Goal: Use online tool/utility

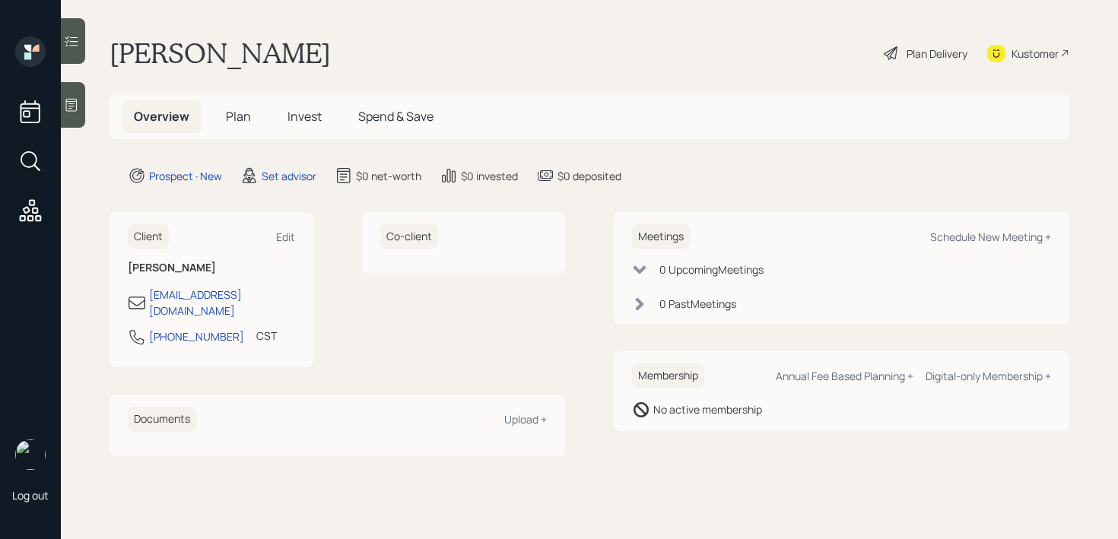
click at [78, 110] on icon at bounding box center [71, 104] width 15 height 15
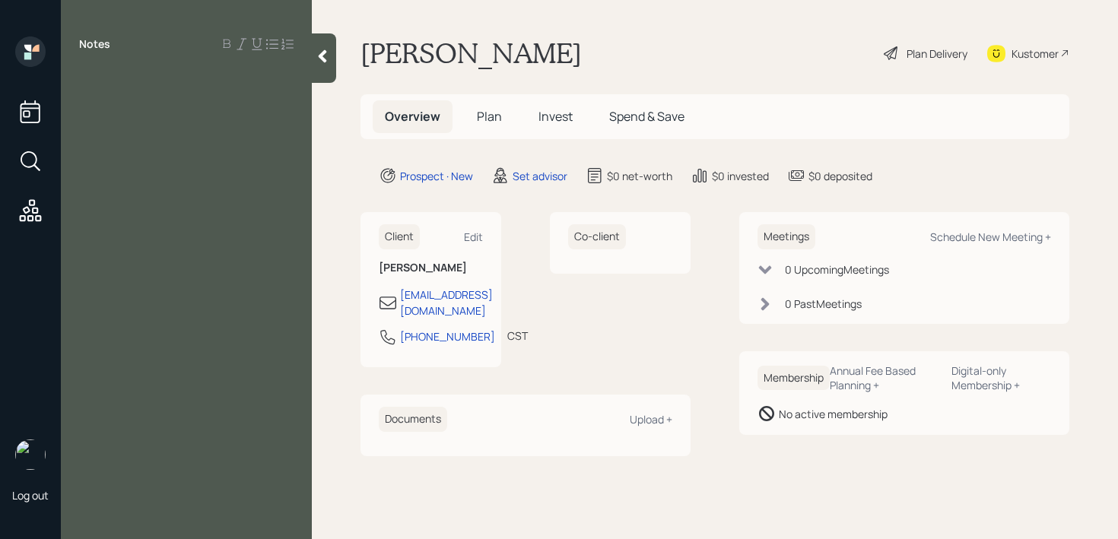
paste div
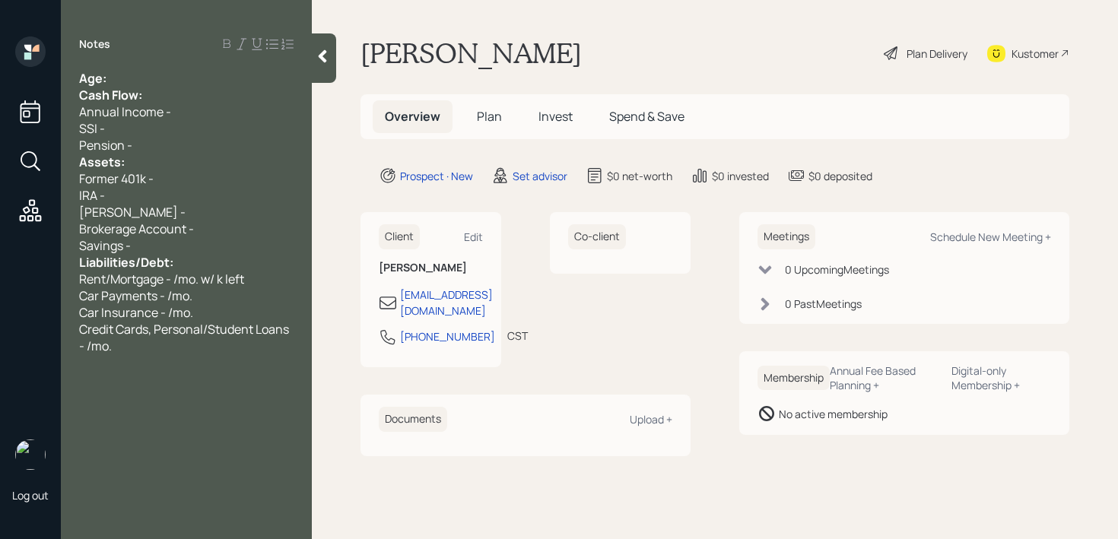
click at [189, 92] on div "Cash Flow:" at bounding box center [186, 95] width 215 height 17
click at [191, 74] on div "Age:" at bounding box center [186, 78] width 215 height 17
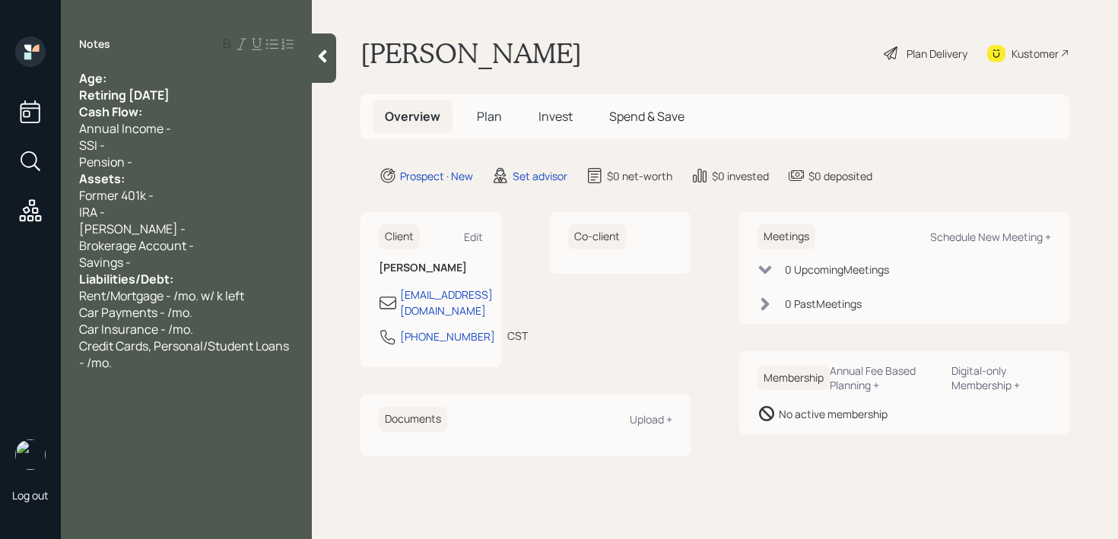
drag, startPoint x: 231, startPoint y: 95, endPoint x: 3, endPoint y: 95, distance: 228.2
click at [6, 95] on div "Log out Notes Age: Retiring [DATE] Cash Flow: Annual Income - SSI - Pension - A…" at bounding box center [559, 269] width 1118 height 539
click at [150, 97] on span "Retiring [DATE]" at bounding box center [122, 95] width 87 height 17
click at [195, 93] on div "Retiring [DATE]" at bounding box center [186, 95] width 215 height 17
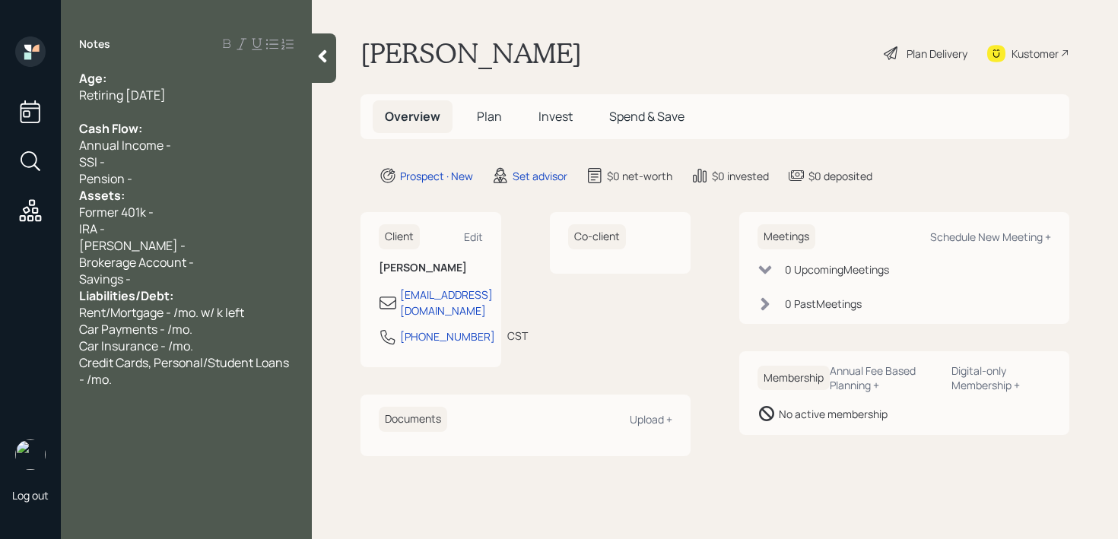
click at [192, 275] on div "Savings -" at bounding box center [186, 279] width 215 height 17
